Goal: Find specific page/section: Find specific page/section

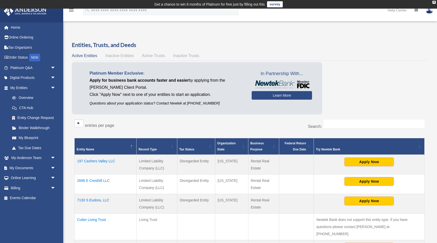
click at [158, 56] on span "Active Trusts" at bounding box center [153, 55] width 23 height 4
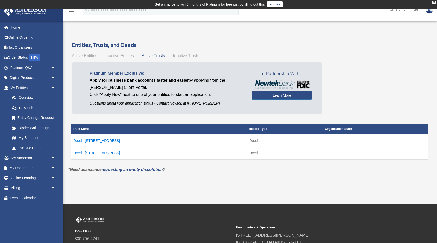
click at [112, 152] on td "Deed - [STREET_ADDRESS]" at bounding box center [159, 152] width 176 height 13
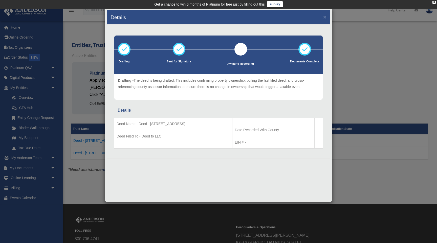
click at [87, 180] on div "Details × Drafting Sent for Signature" at bounding box center [218, 121] width 437 height 243
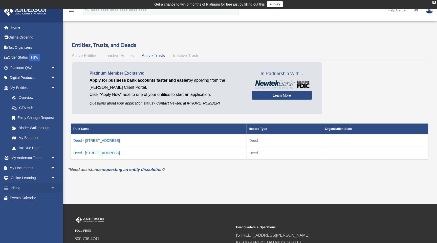
click at [26, 186] on link "Billing arrow_drop_down" at bounding box center [34, 188] width 60 height 10
click at [53, 187] on span "arrow_drop_down" at bounding box center [56, 188] width 10 height 10
